Goal: Transaction & Acquisition: Purchase product/service

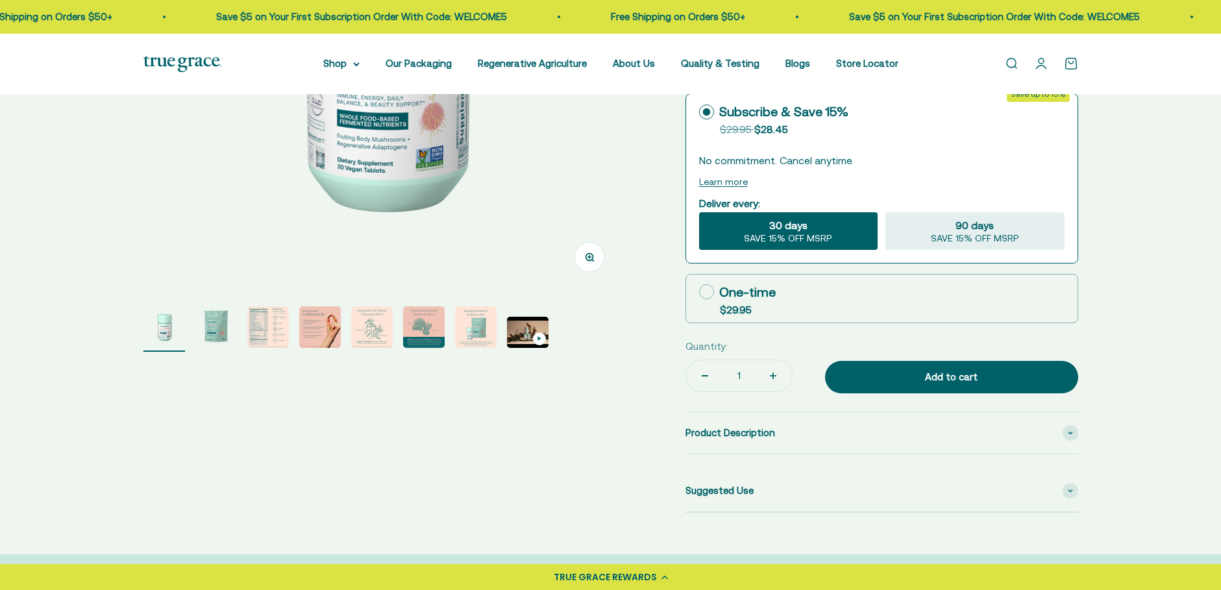
click at [216, 321] on img "Go to item 2" at bounding box center [216, 327] width 42 height 42
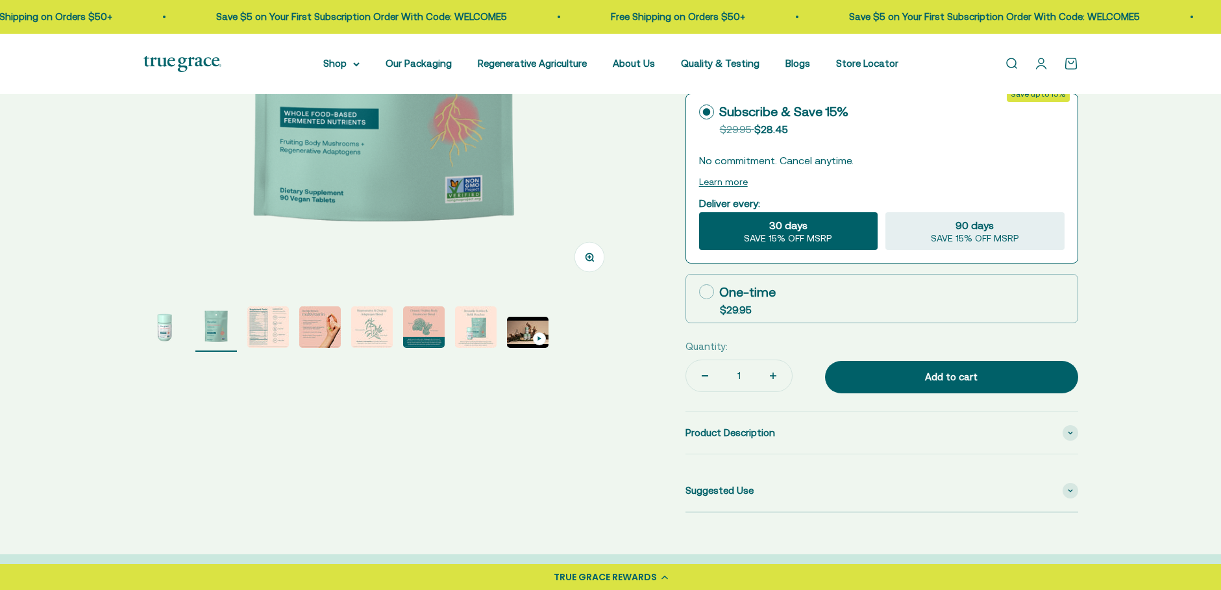
click at [262, 328] on img "Go to item 3" at bounding box center [268, 327] width 42 height 42
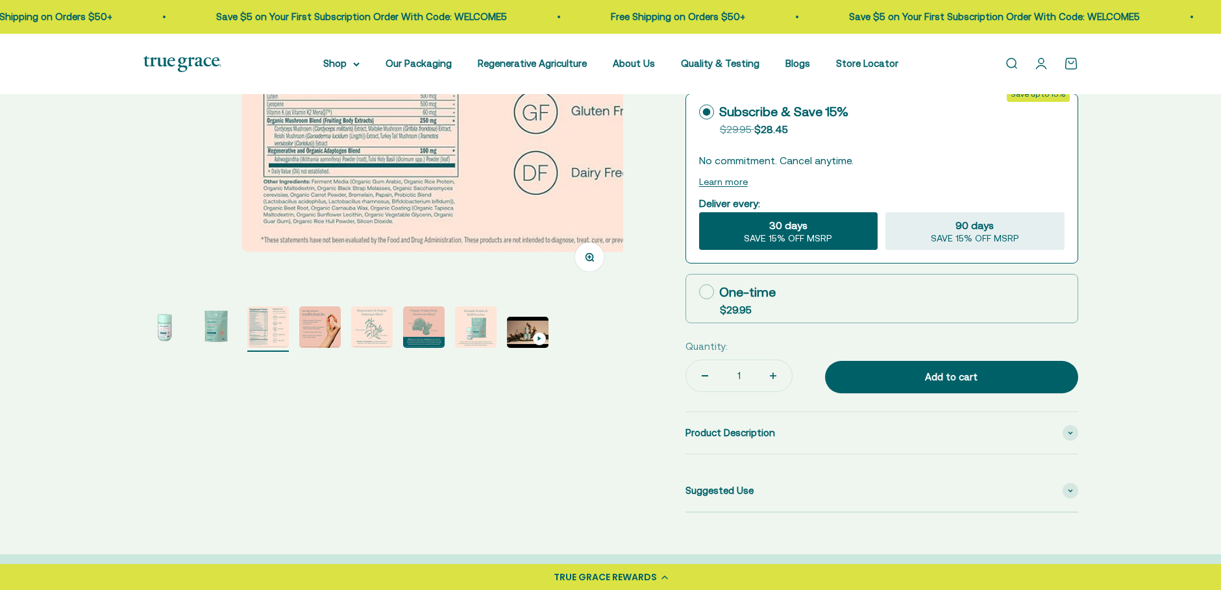
scroll to position [0, 990]
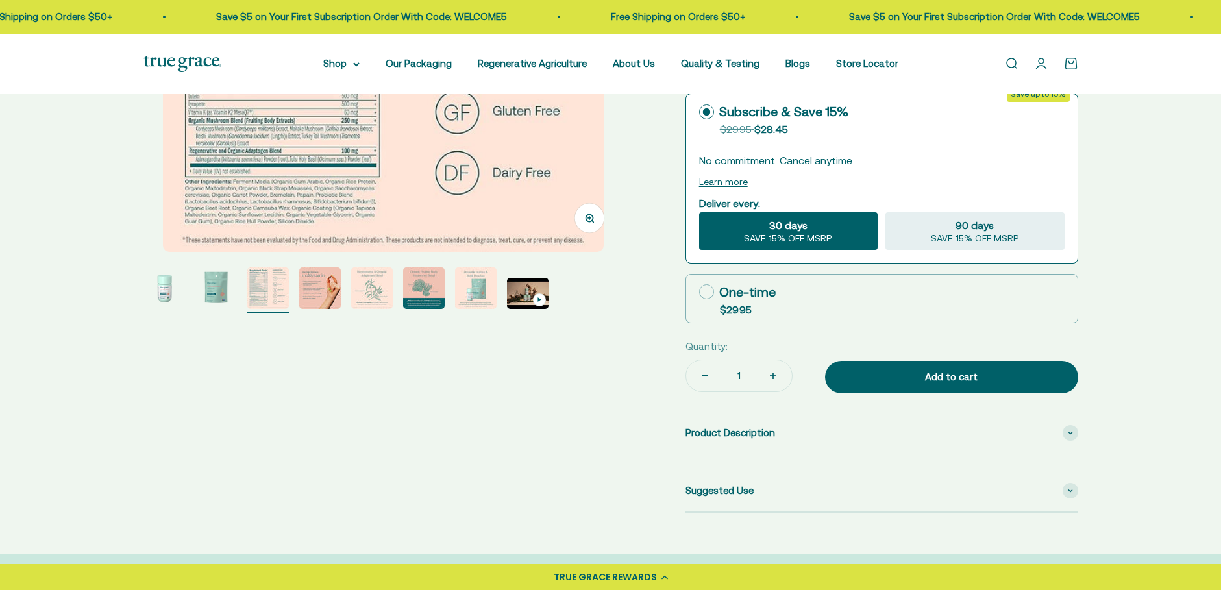
click at [328, 330] on div "Zoom Go to item 1 Go to item 2 Go to item 3 Go to item 4 Go to item 5 Go to ite…" at bounding box center [610, 162] width 935 height 702
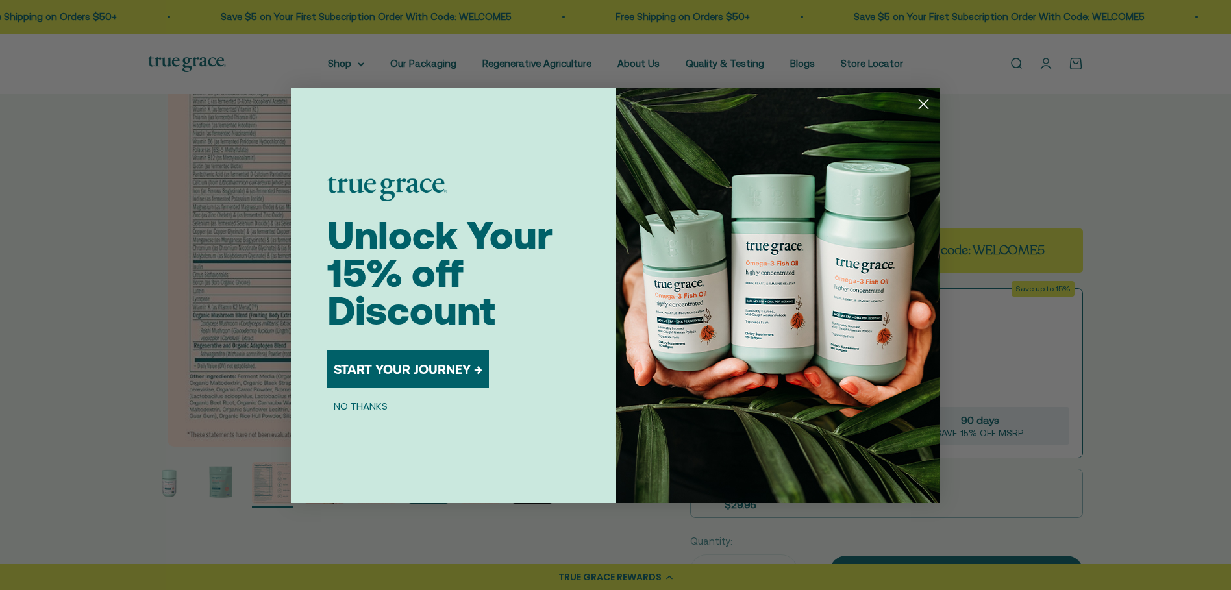
click at [140, 249] on div "Close dialog Unlock Your 15% off Discount START YOUR JOURNEY → NO THANKS Submit" at bounding box center [615, 295] width 1231 height 590
click at [917, 103] on circle "Close dialog" at bounding box center [923, 103] width 21 height 21
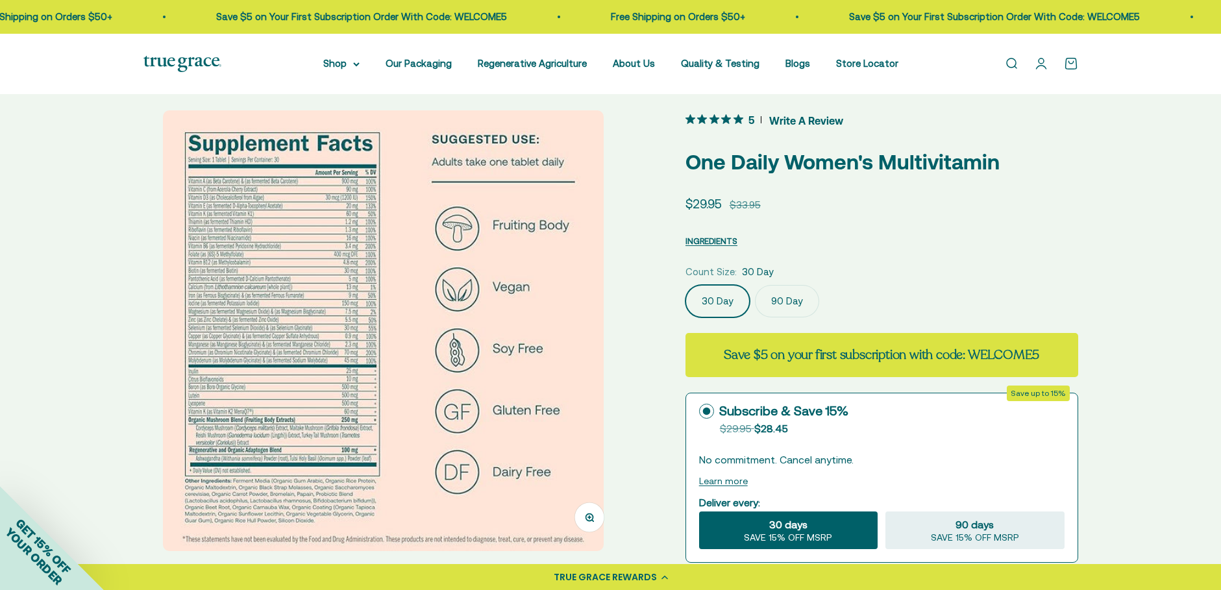
scroll to position [0, 0]
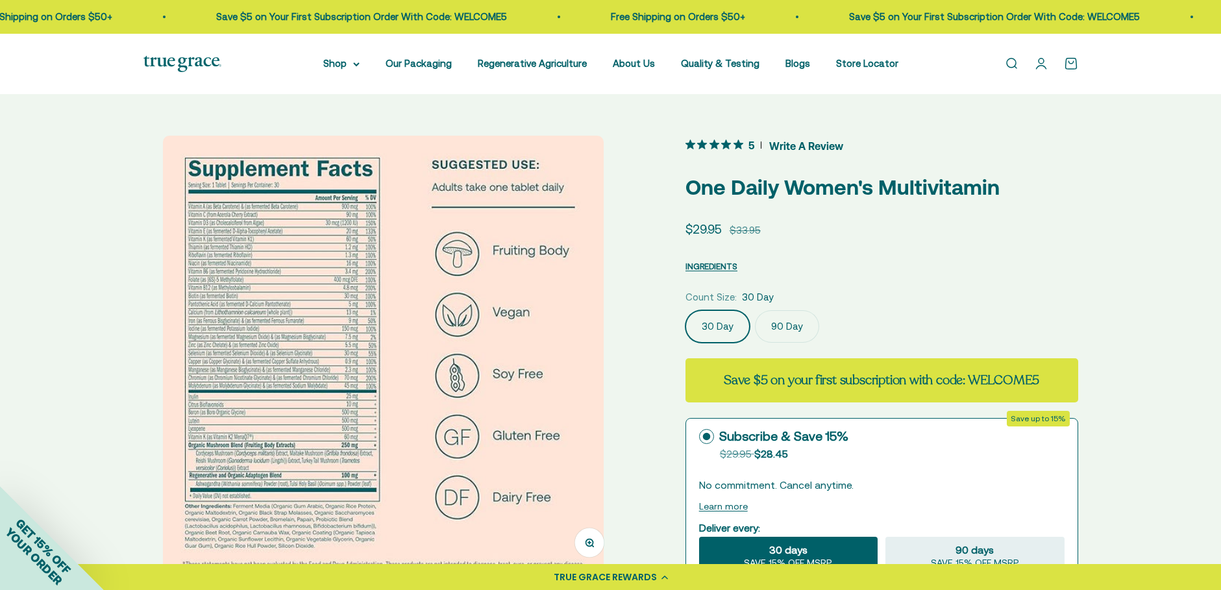
click at [291, 269] on img at bounding box center [383, 356] width 441 height 441
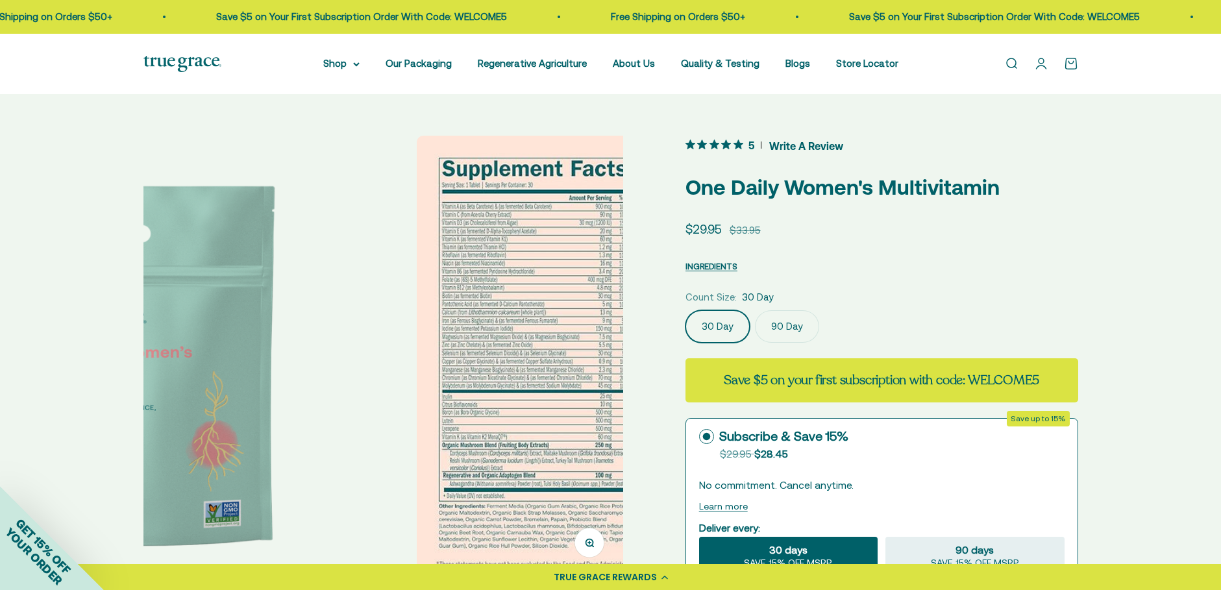
scroll to position [0, 495]
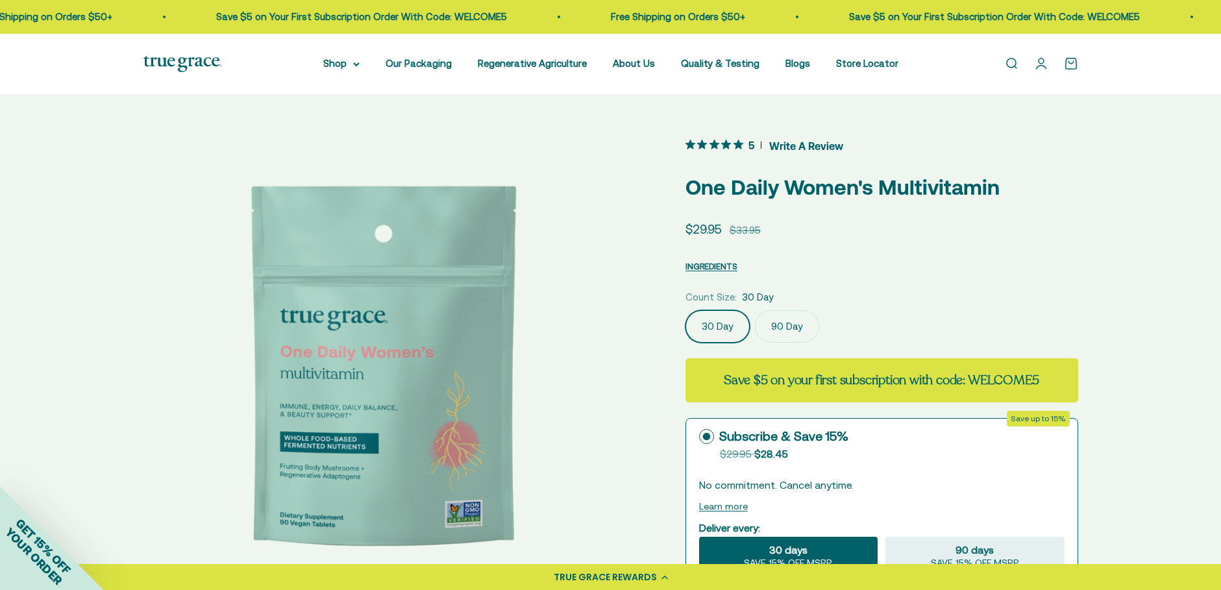
click at [635, 319] on div "Zoom Go to item 1 Go to item 2 Go to item 3 Go to item 4 Go to item 5 Go to ite…" at bounding box center [610, 487] width 935 height 702
click at [609, 323] on img at bounding box center [383, 376] width 480 height 480
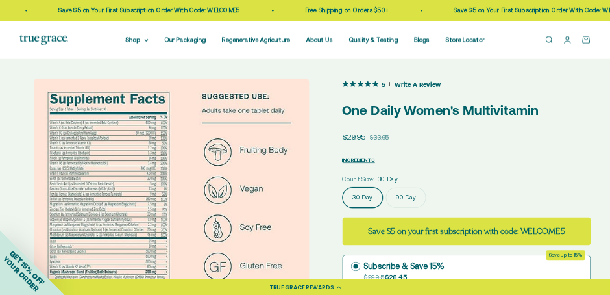
scroll to position [0, 1223]
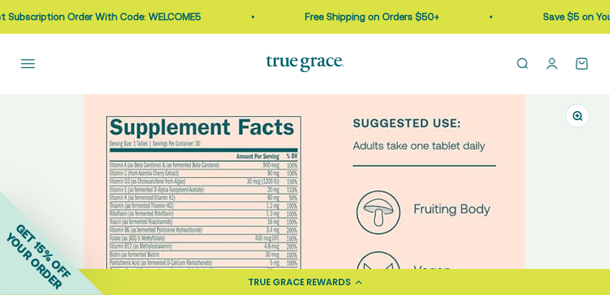
drag, startPoint x: 392, startPoint y: 288, endPoint x: 341, endPoint y: 291, distance: 51.3
click at [341, 291] on div "TRUE GRACE REWARDS" at bounding box center [305, 282] width 610 height 26
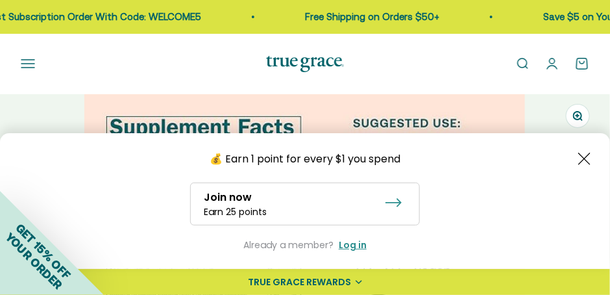
click at [580, 157] on icon "Close button" at bounding box center [584, 159] width 12 height 12
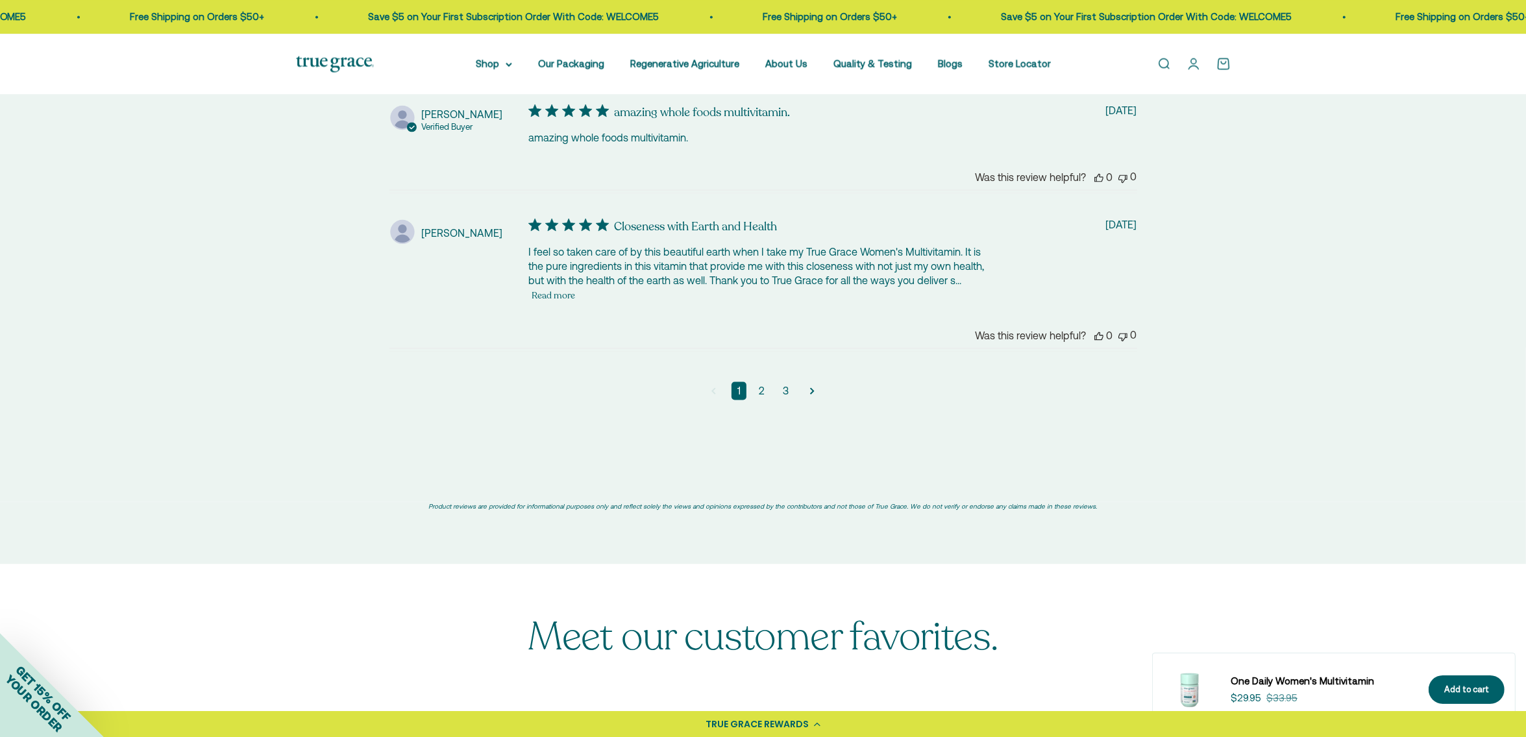
scroll to position [3521, 0]
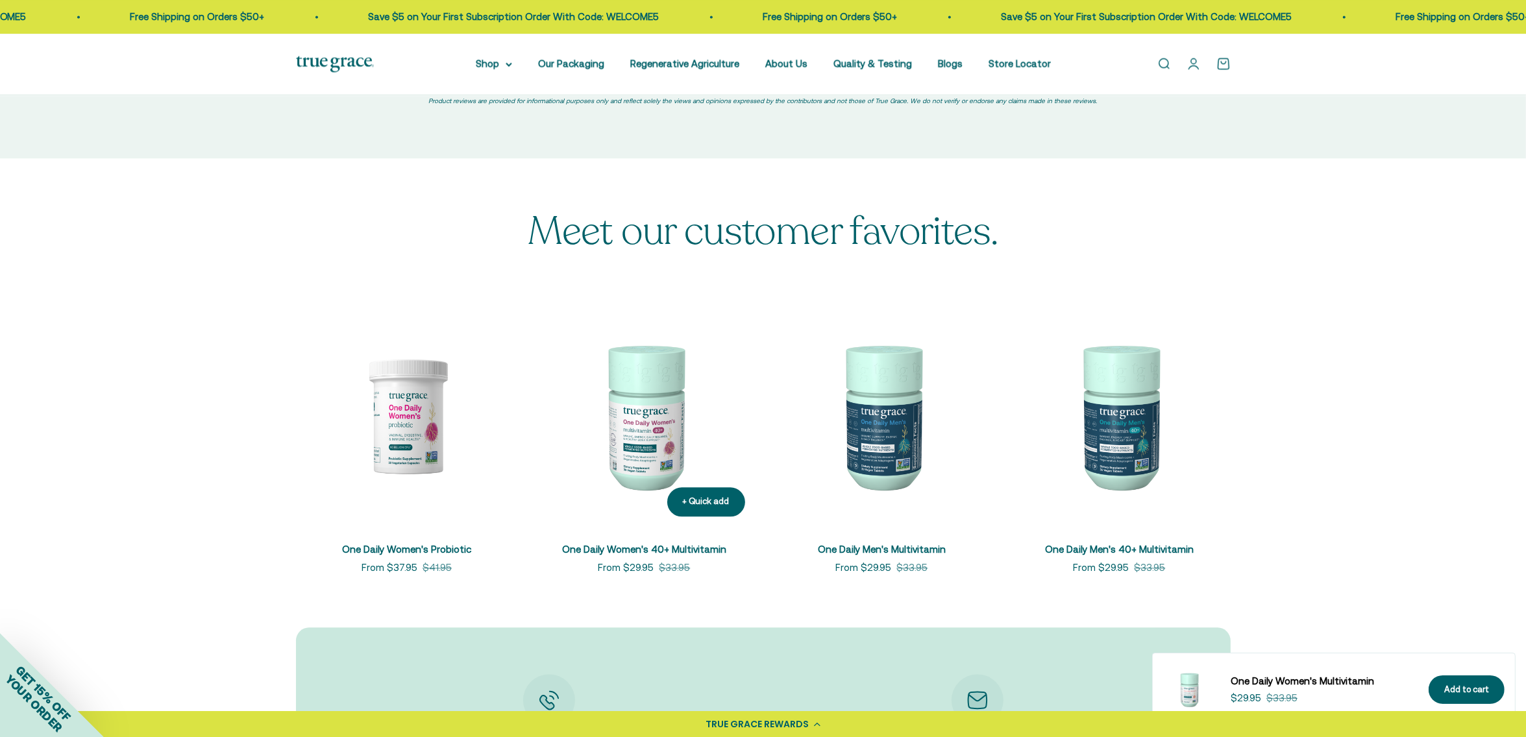
click at [654, 462] on img at bounding box center [645, 416] width 222 height 222
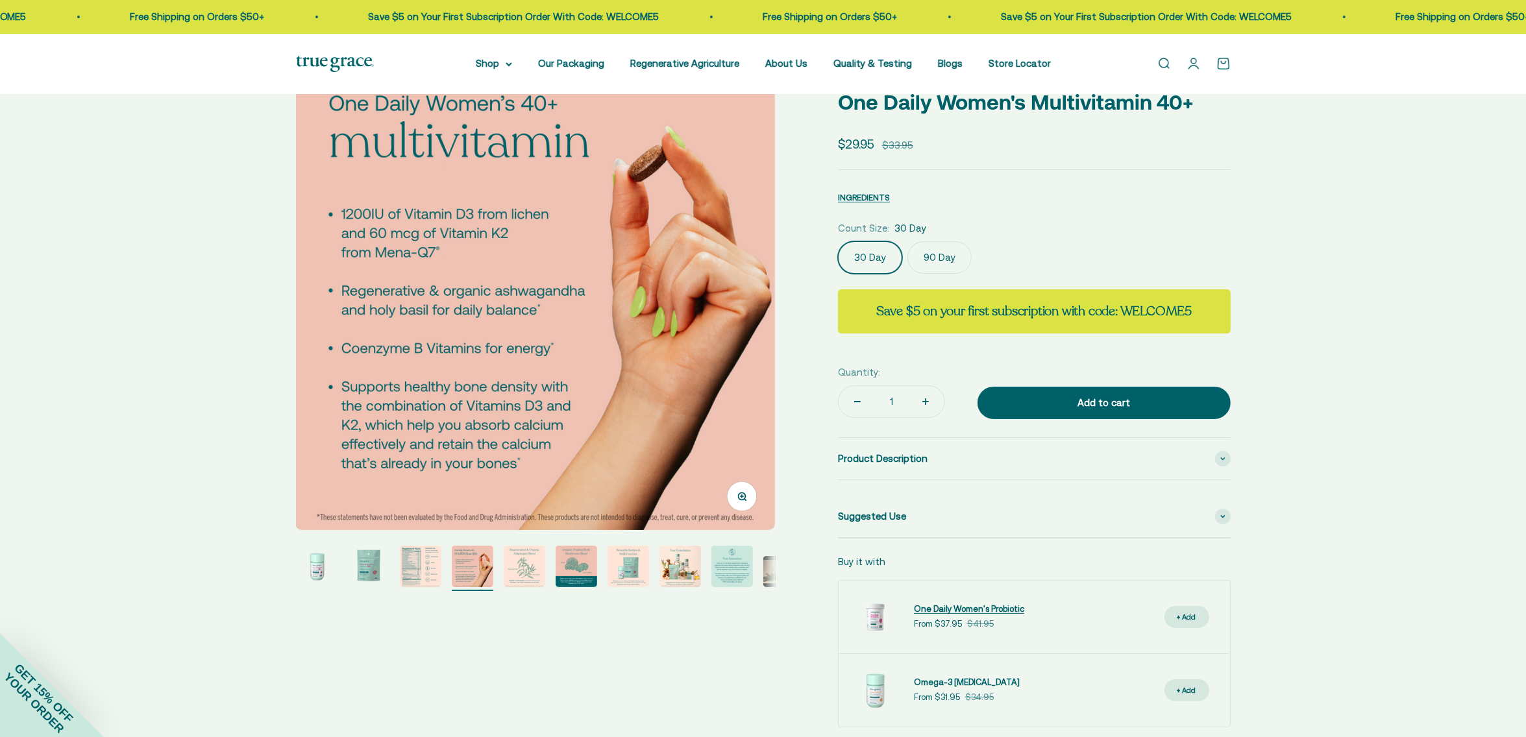
scroll to position [81, 0]
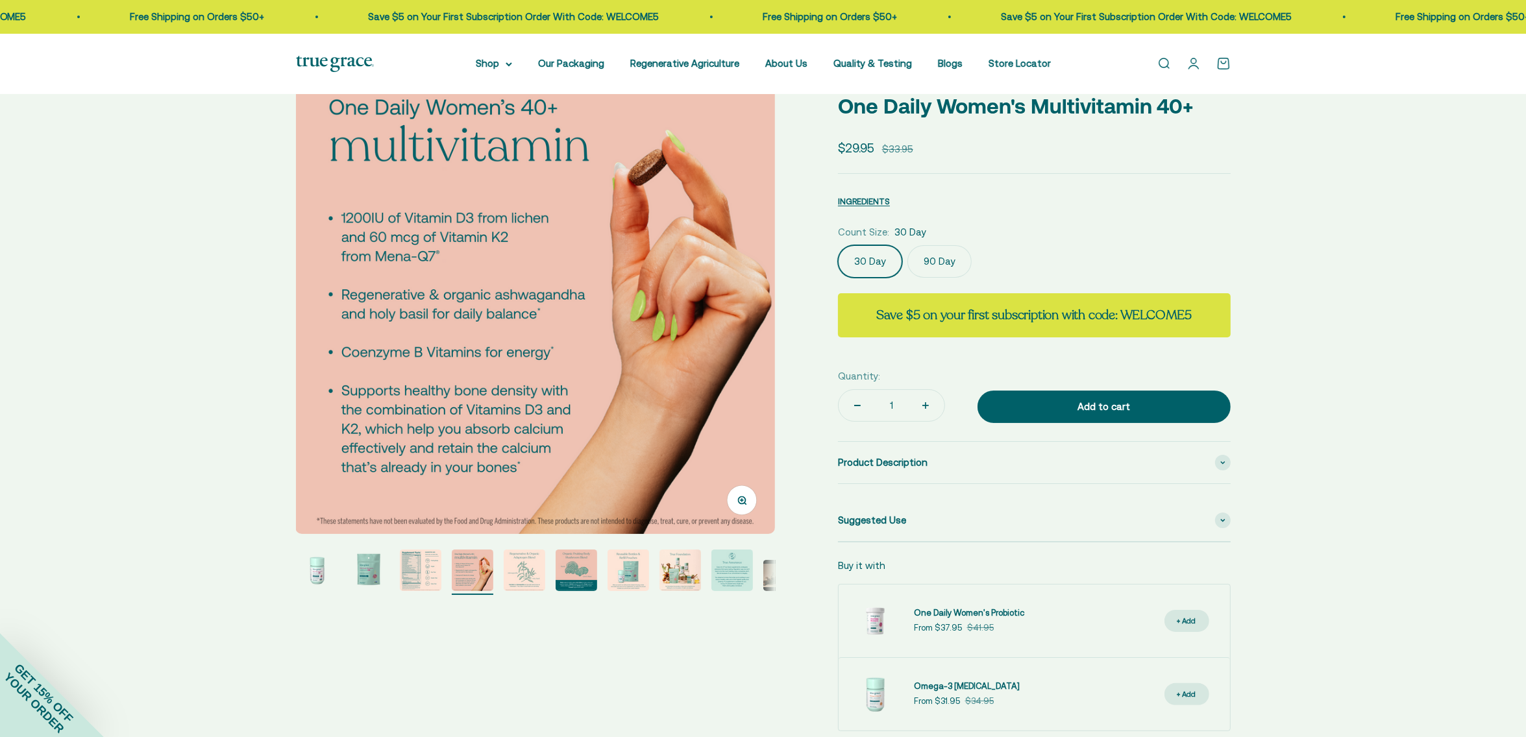
click at [411, 578] on img "Go to item 3" at bounding box center [421, 571] width 42 height 42
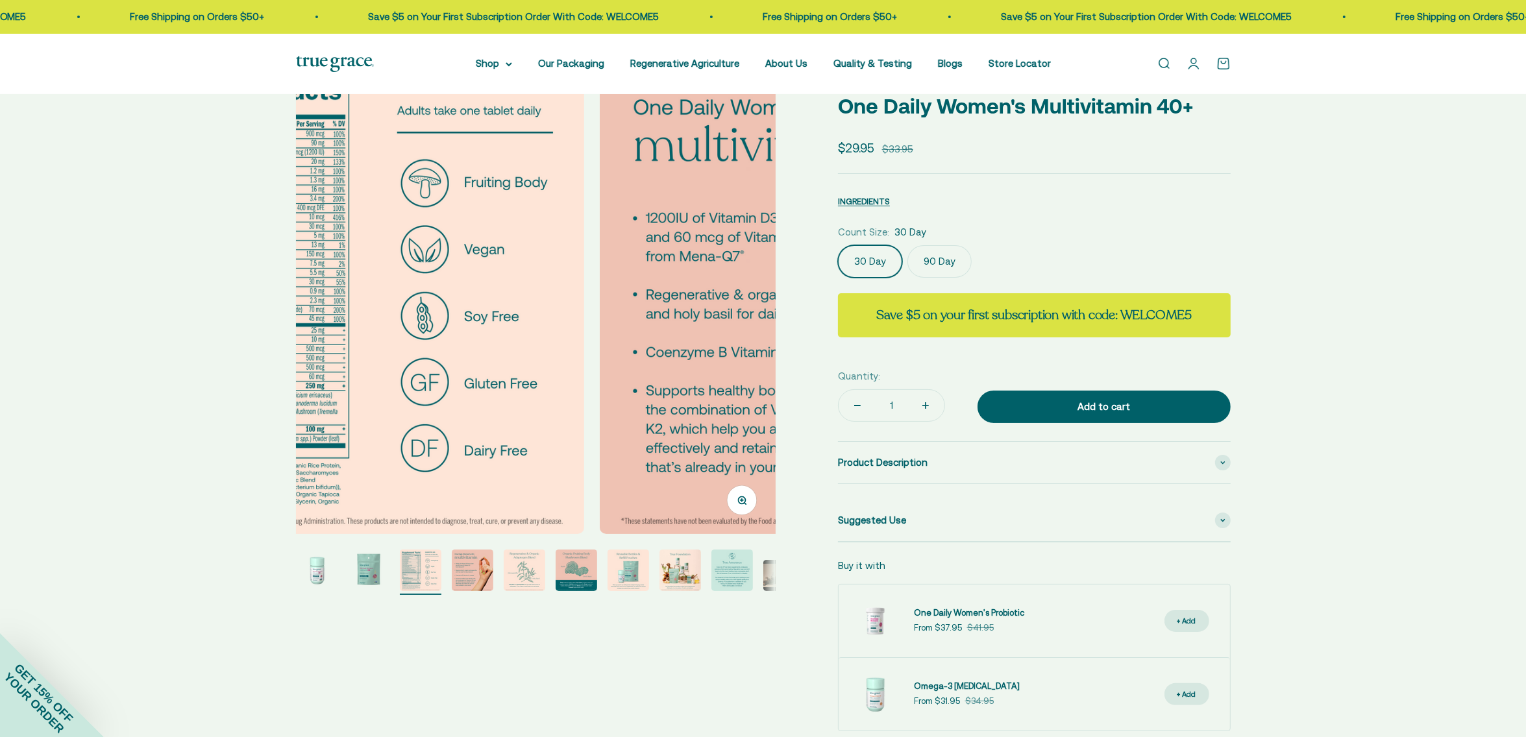
scroll to position [0, 990]
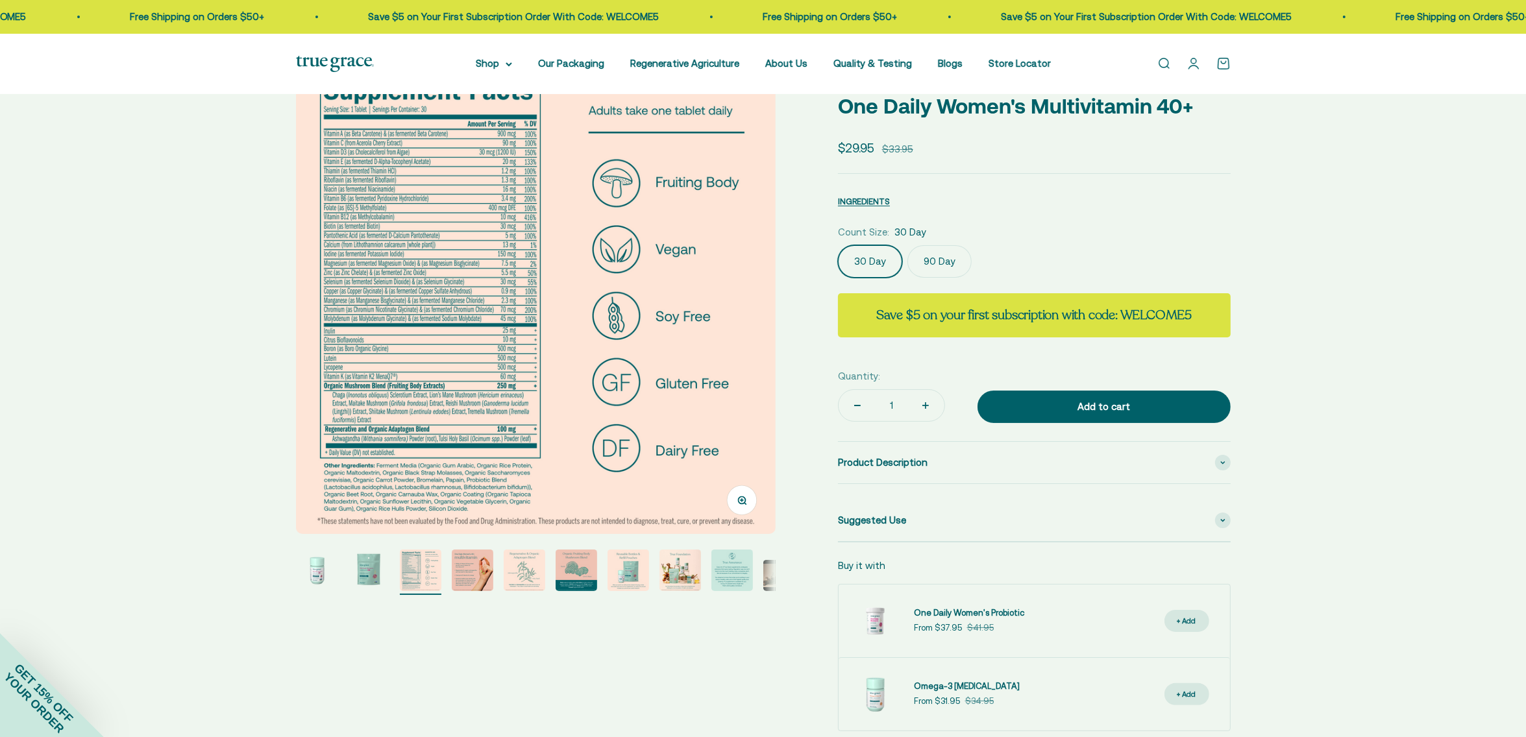
click at [747, 505] on button "Zoom" at bounding box center [741, 500] width 29 height 29
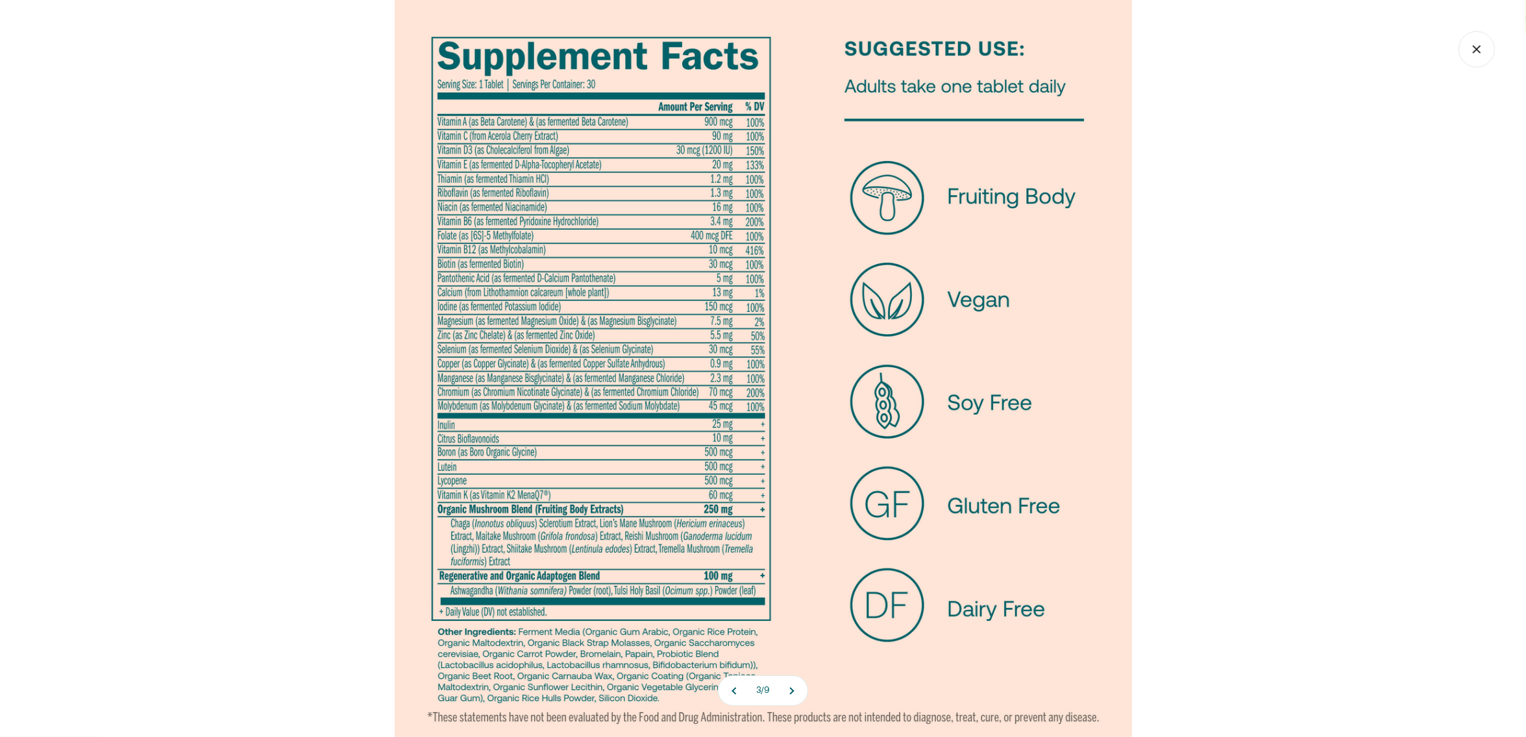
click at [1104, 728] on img at bounding box center [763, 368] width 737 height 737
